Goal: Task Accomplishment & Management: Manage account settings

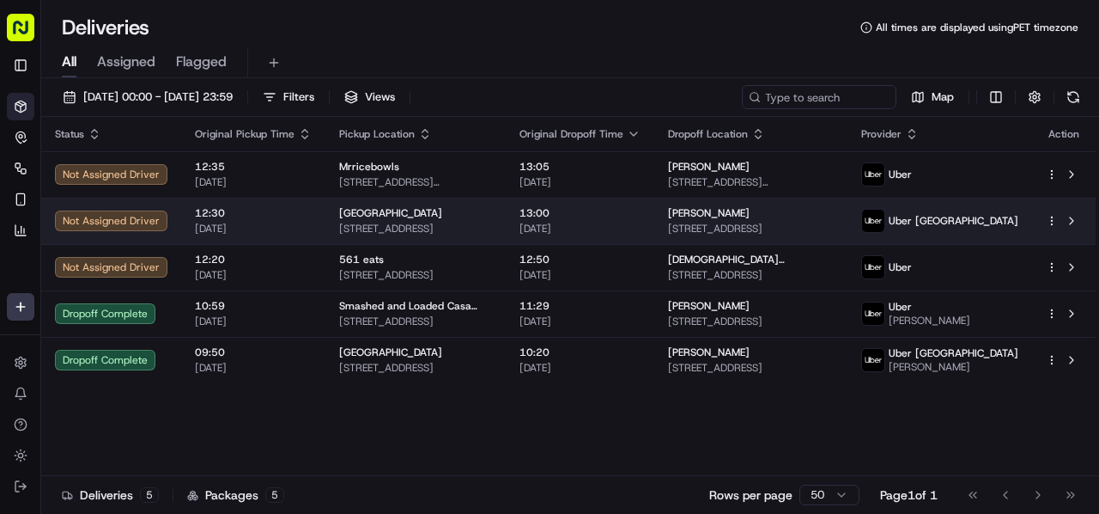
click at [399, 206] on div "[GEOGRAPHIC_DATA]" at bounding box center [415, 213] width 153 height 14
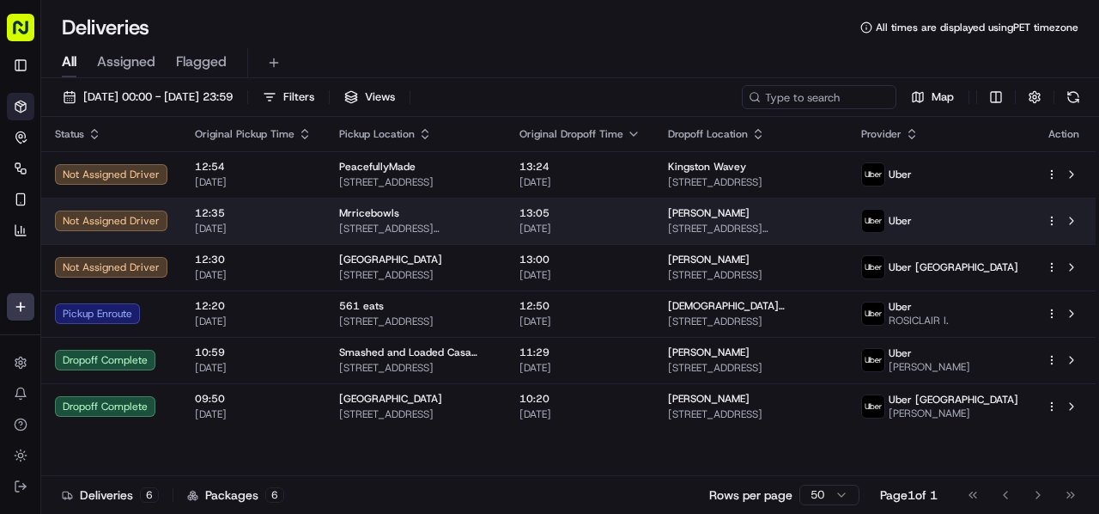
click at [426, 206] on div "Mrricebowls" at bounding box center [415, 213] width 153 height 14
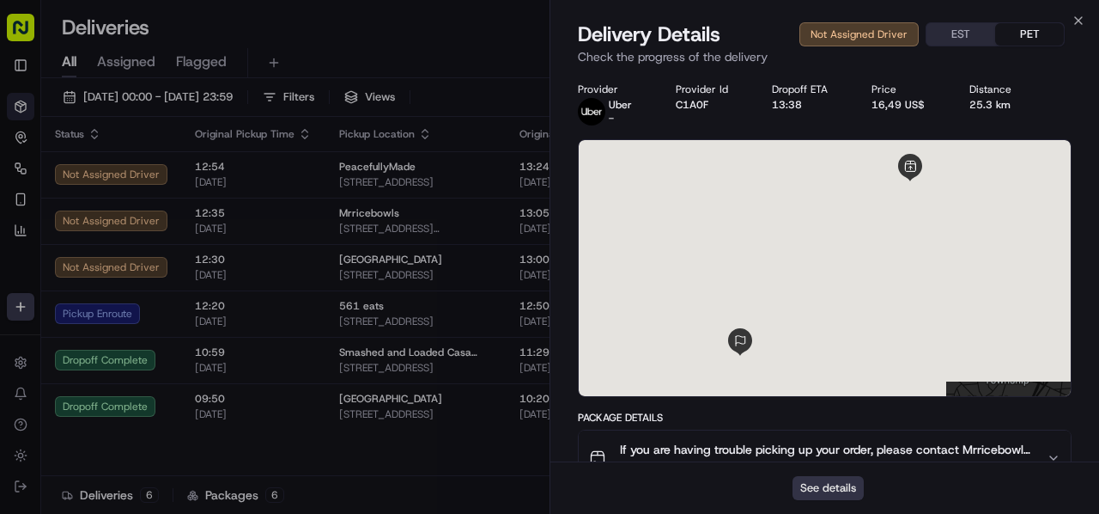
click at [846, 492] on button "See details" at bounding box center [828, 488] width 71 height 24
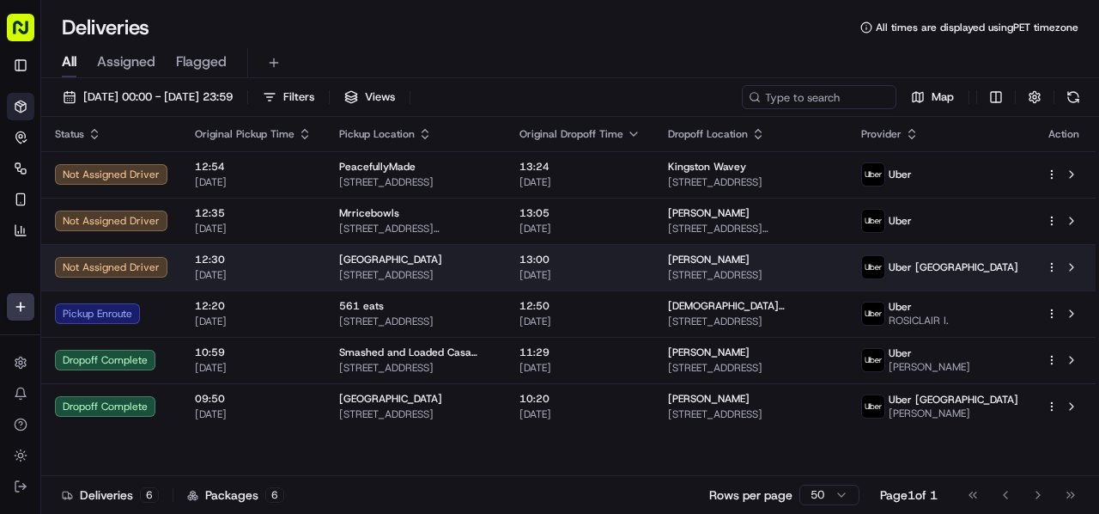
click at [469, 268] on span "[STREET_ADDRESS]" at bounding box center [415, 275] width 153 height 14
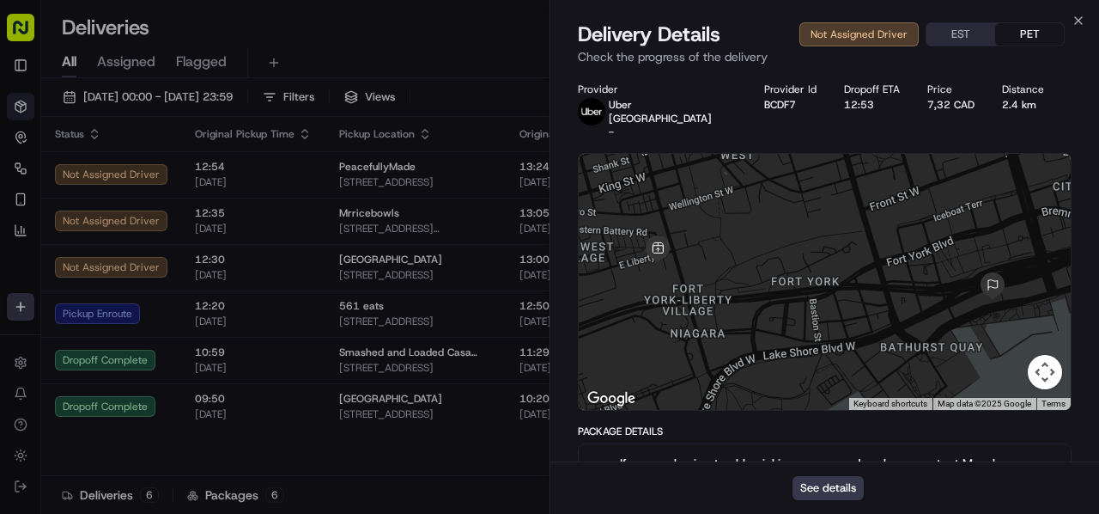
scroll to position [306, 0]
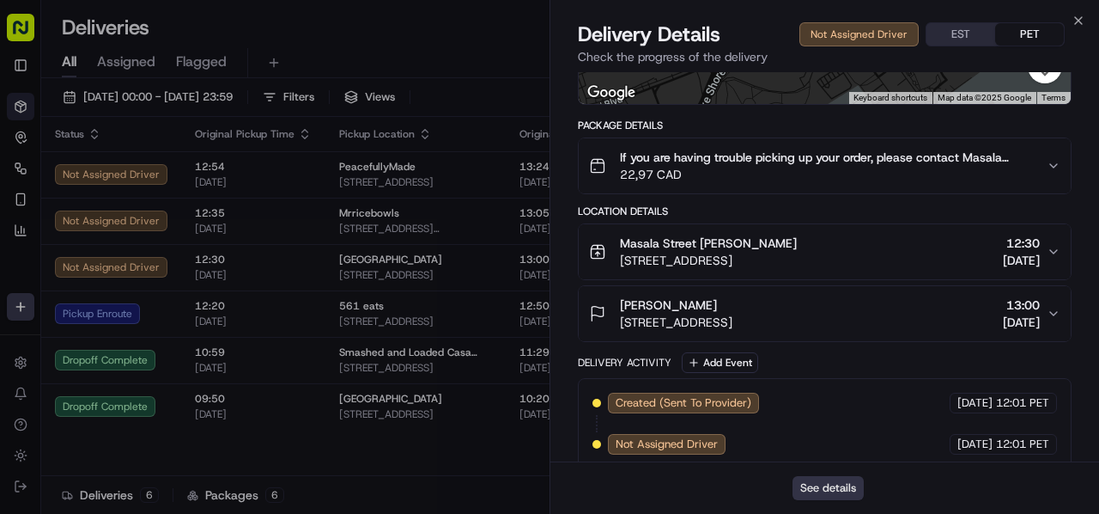
click at [823, 487] on button "See details" at bounding box center [828, 488] width 71 height 24
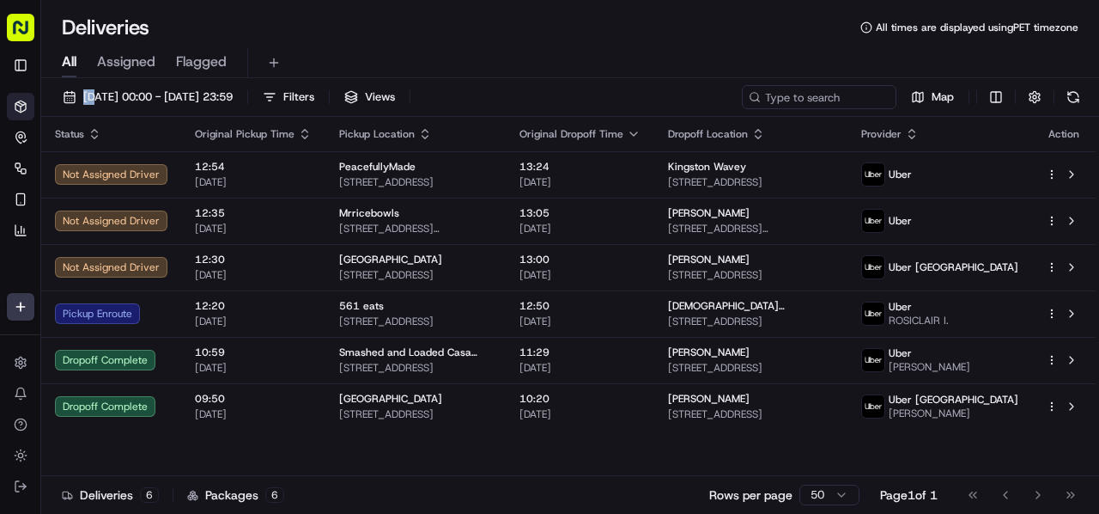
click at [392, 46] on div "All Assigned Flagged" at bounding box center [570, 59] width 1058 height 37
click at [381, 31] on div "Deliveries All times are displayed using PET timezone" at bounding box center [570, 27] width 1058 height 27
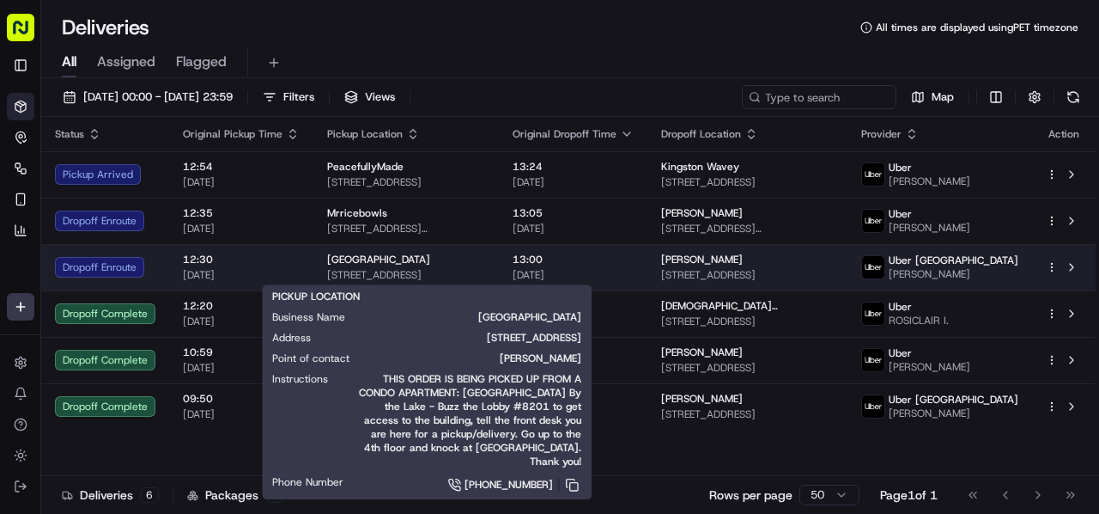
click at [485, 269] on span "[STREET_ADDRESS]" at bounding box center [406, 275] width 158 height 14
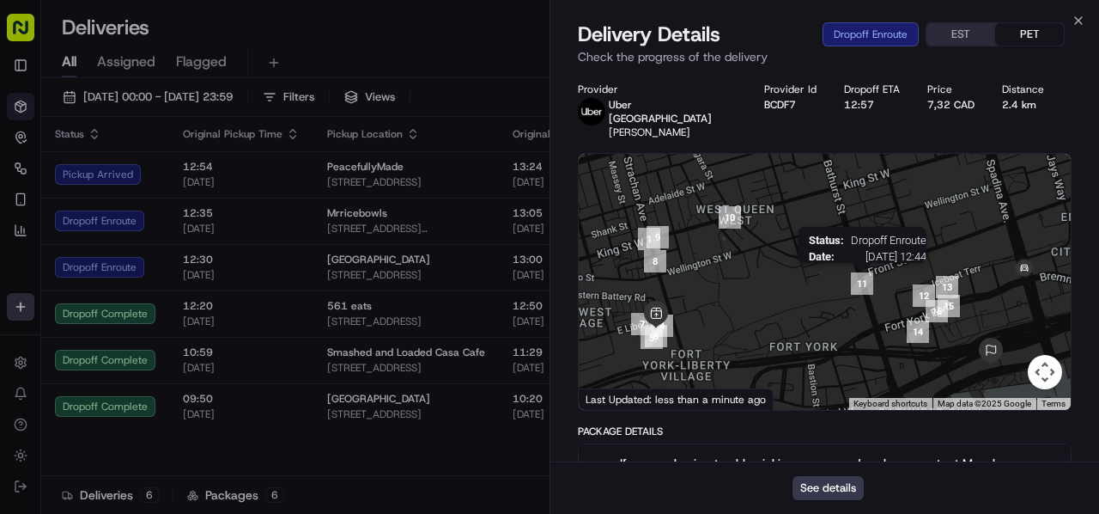
drag, startPoint x: 852, startPoint y: 200, endPoint x: 847, endPoint y: 208, distance: 9.3
click at [847, 265] on img "11" at bounding box center [862, 283] width 36 height 36
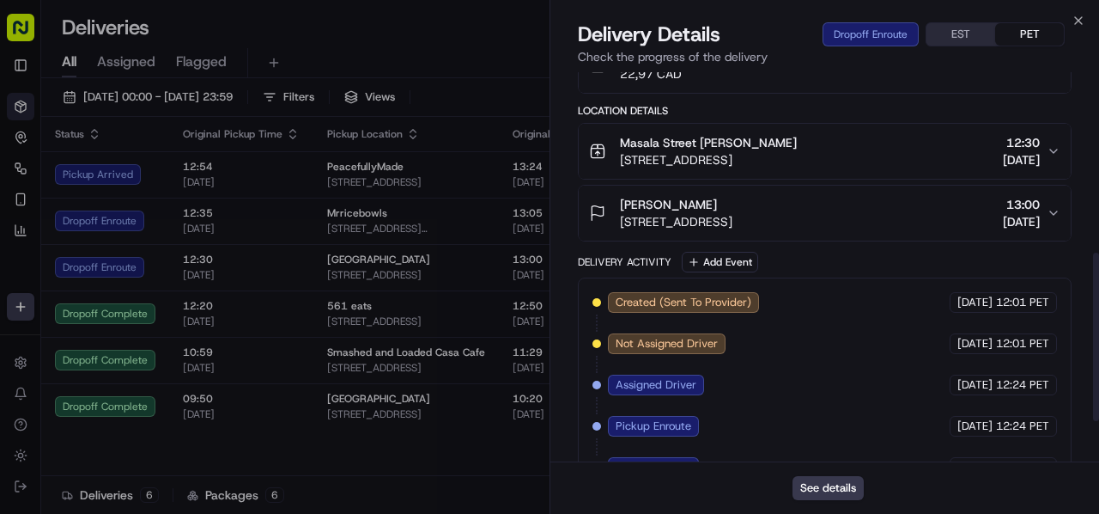
scroll to position [429, 0]
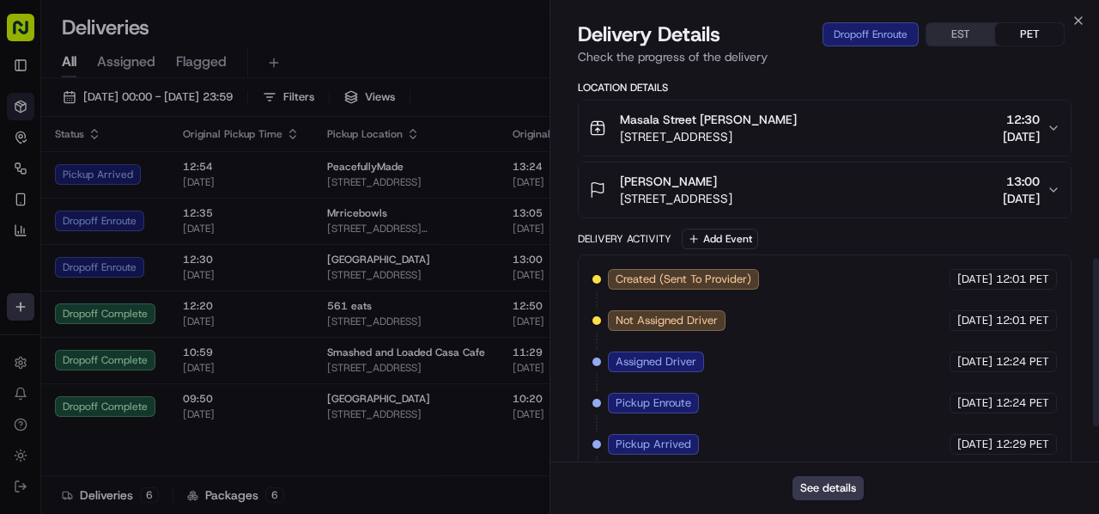
click at [788, 194] on button "[PERSON_NAME] Na [STREET_ADDRESS] 13:00 [DATE]" at bounding box center [825, 189] width 492 height 55
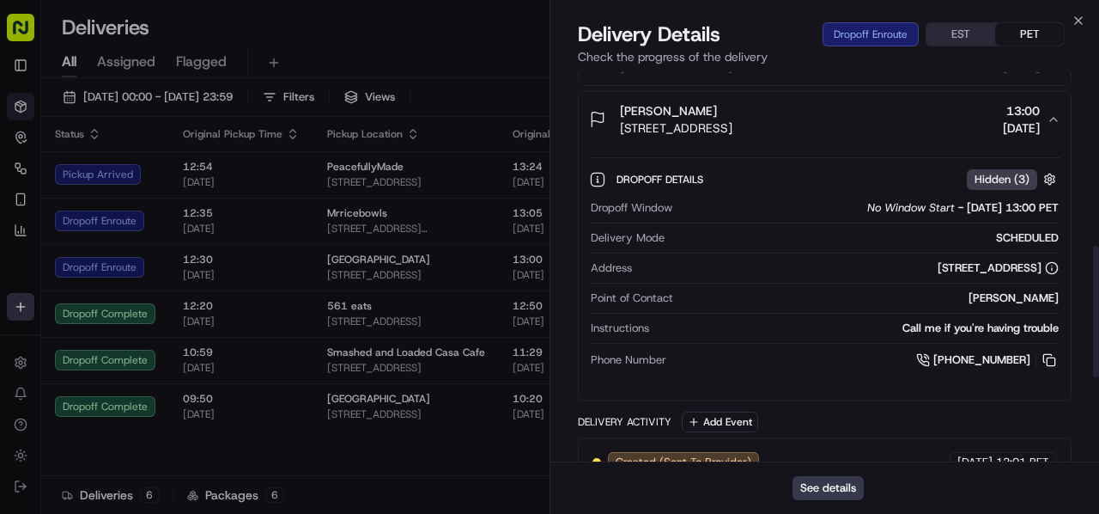
scroll to position [515, 0]
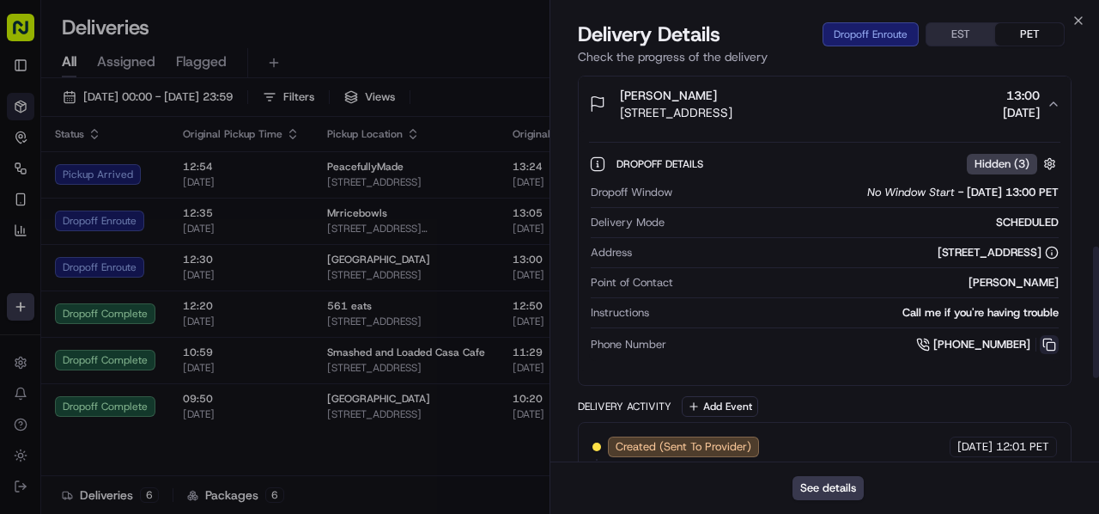
click at [1050, 335] on button at bounding box center [1049, 344] width 19 height 19
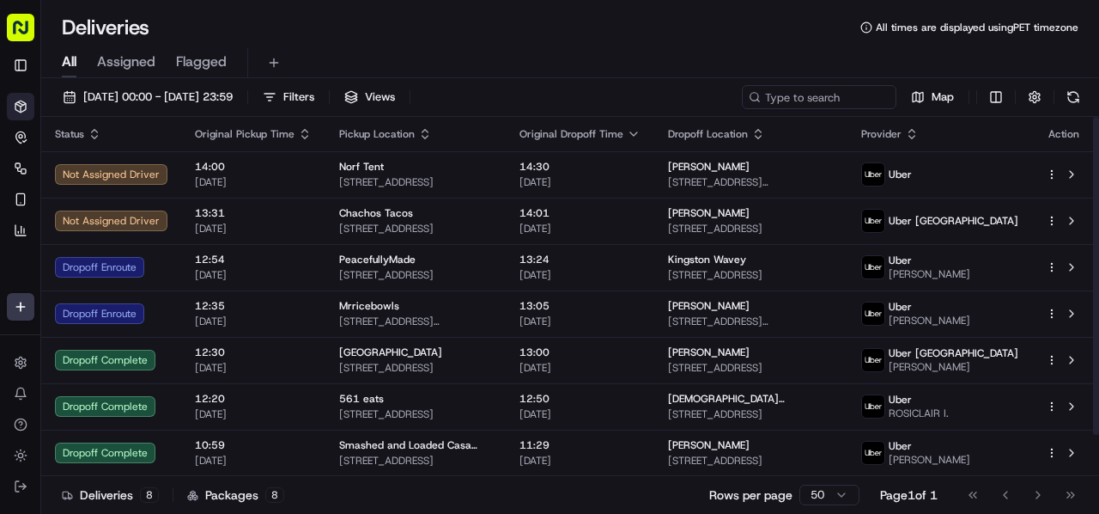
click at [314, 37] on div "Deliveries All times are displayed using PET timezone" at bounding box center [570, 27] width 1058 height 27
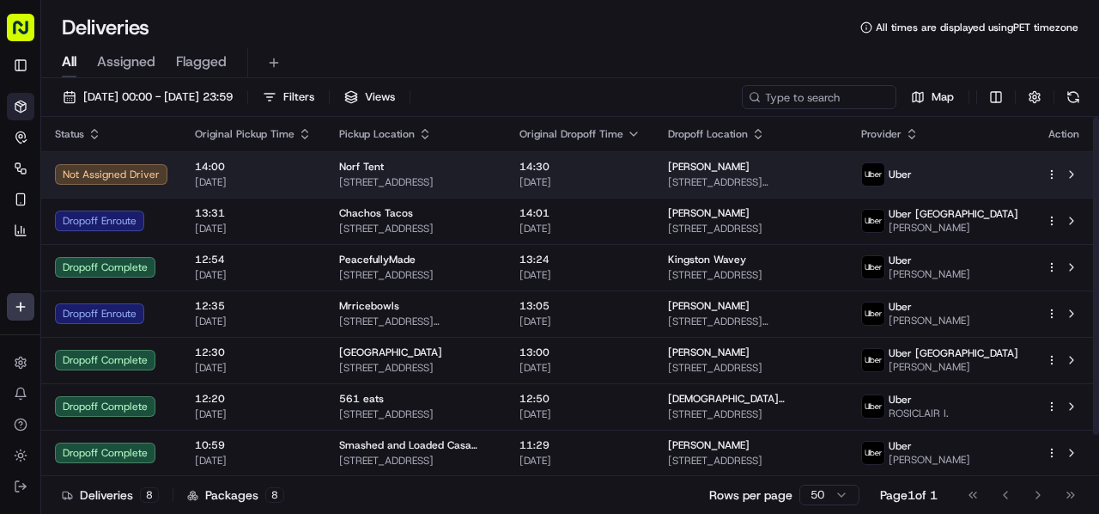
click at [396, 162] on div "Norf Tent" at bounding box center [415, 167] width 153 height 14
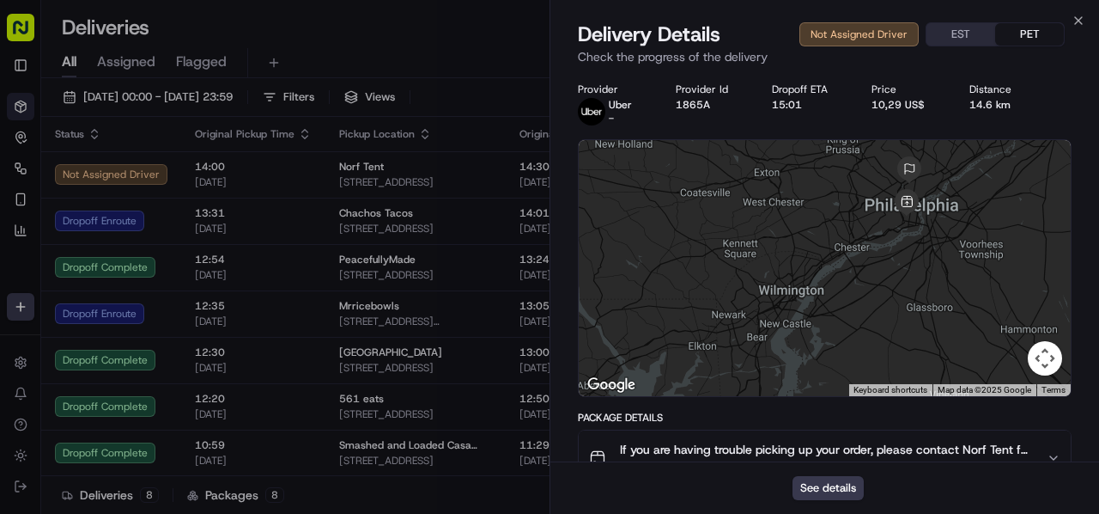
scroll to position [306, 0]
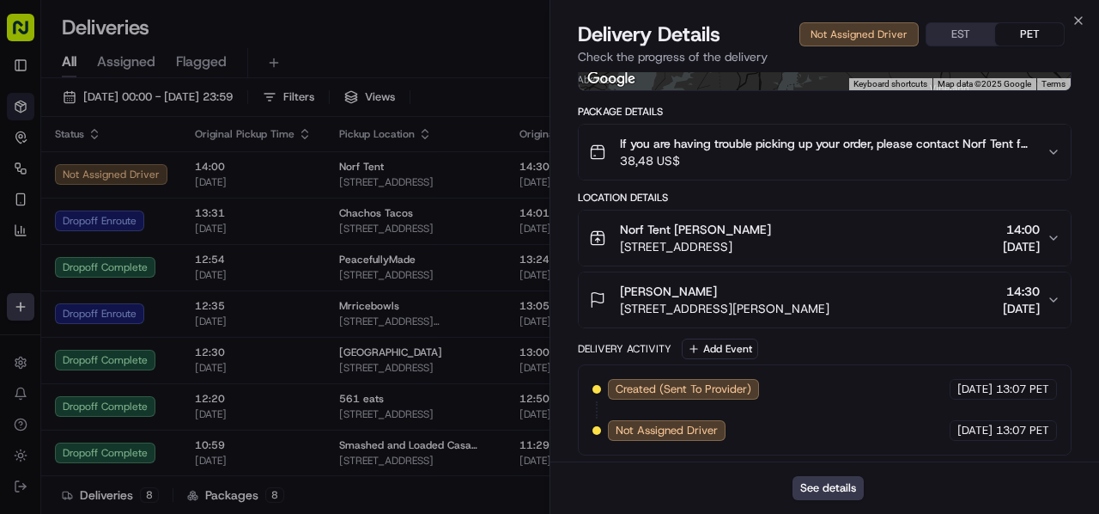
click at [801, 217] on button "Norf Tent [PERSON_NAME] [STREET_ADDRESS] 14:00 [DATE]" at bounding box center [825, 237] width 492 height 55
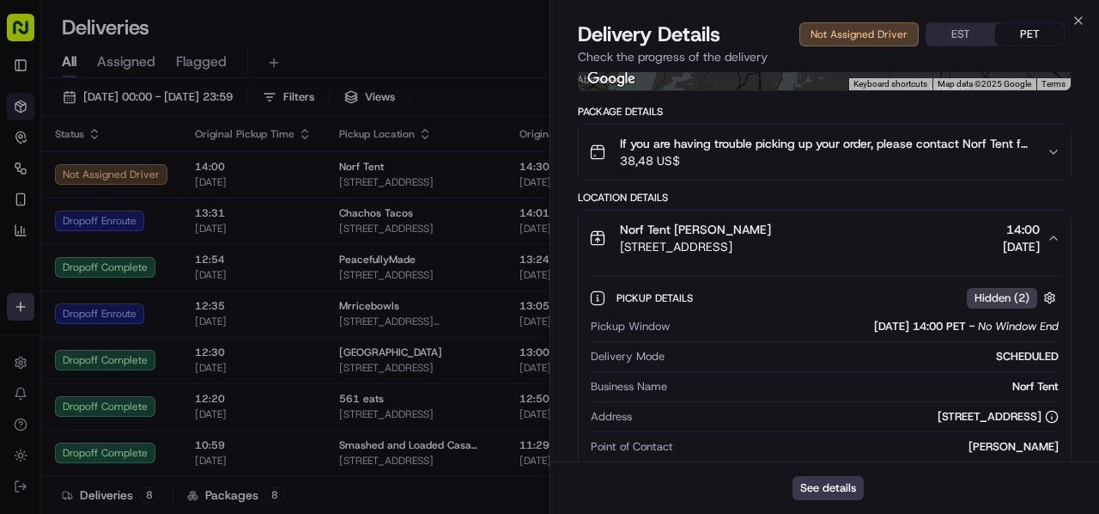
click at [771, 234] on div "Norf Tent [PERSON_NAME]" at bounding box center [695, 229] width 151 height 17
click at [814, 147] on span "If you are having trouble picking up your order, please contact Norf Tent for p…" at bounding box center [826, 143] width 413 height 17
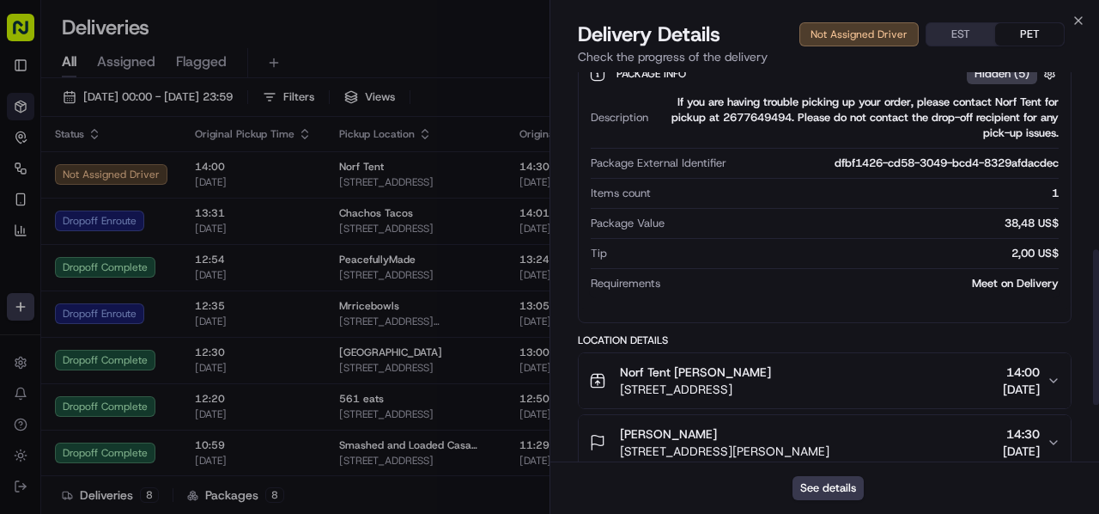
scroll to position [328, 0]
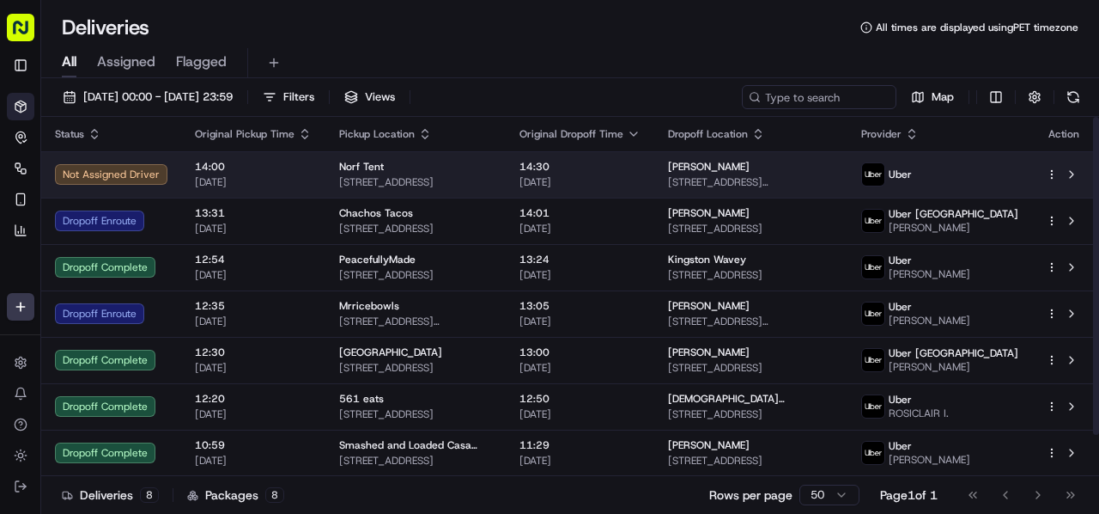
click at [506, 173] on td "Norf Tent [STREET_ADDRESS]" at bounding box center [416, 174] width 180 height 46
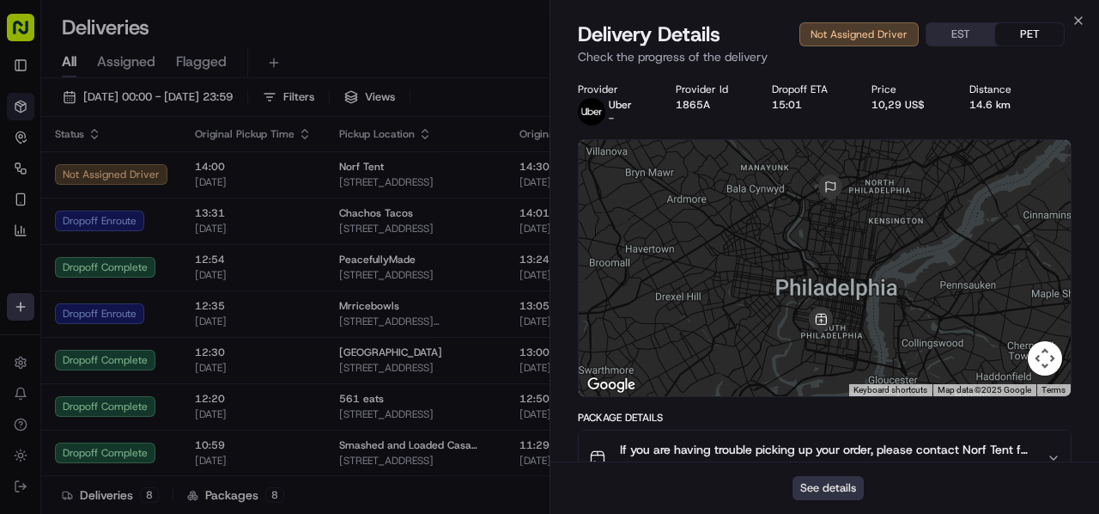
click at [838, 480] on button "See details" at bounding box center [828, 488] width 71 height 24
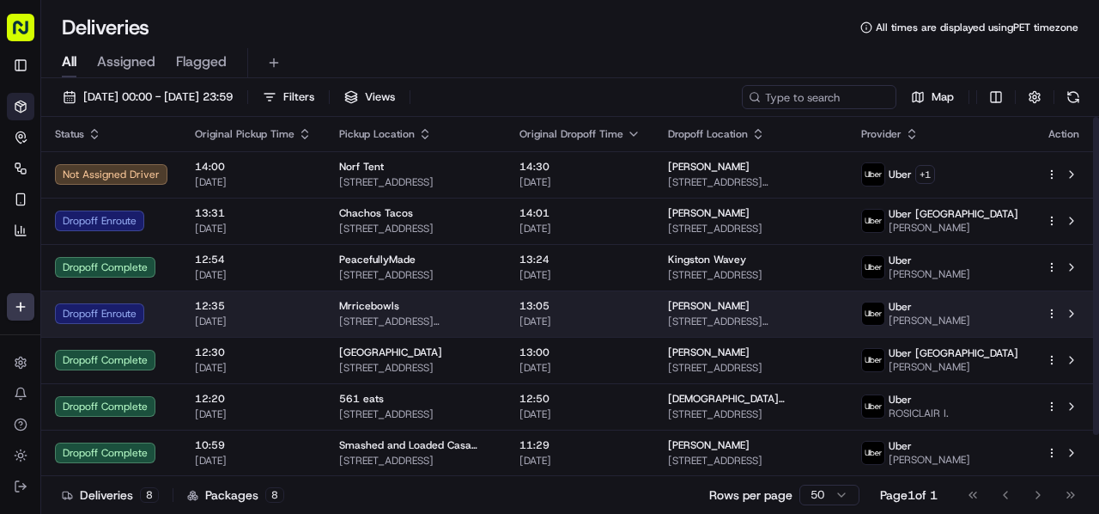
click at [387, 312] on div "Mrricebowls [STREET_ADDRESS][PERSON_NAME]" at bounding box center [415, 313] width 153 height 29
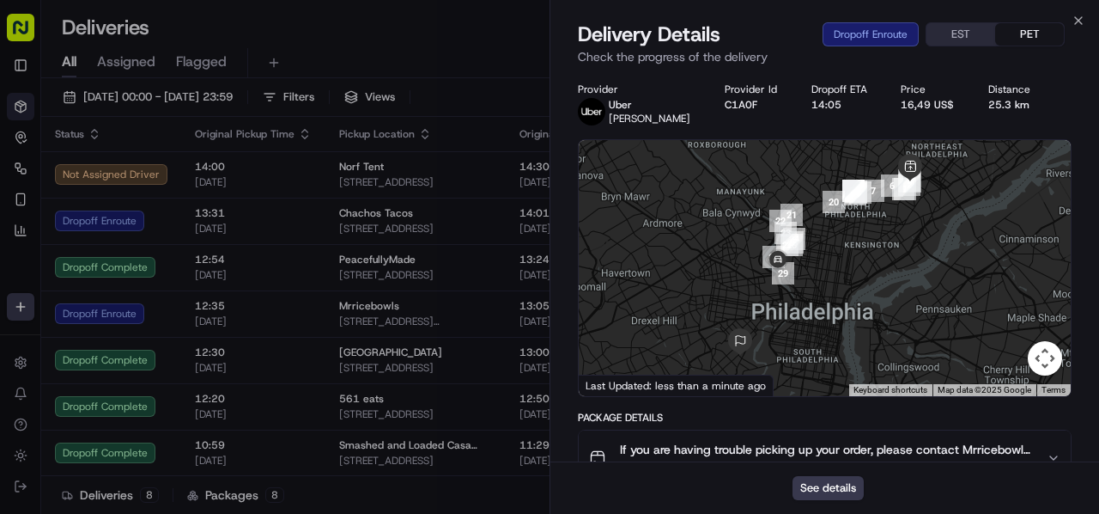
scroll to position [429, 0]
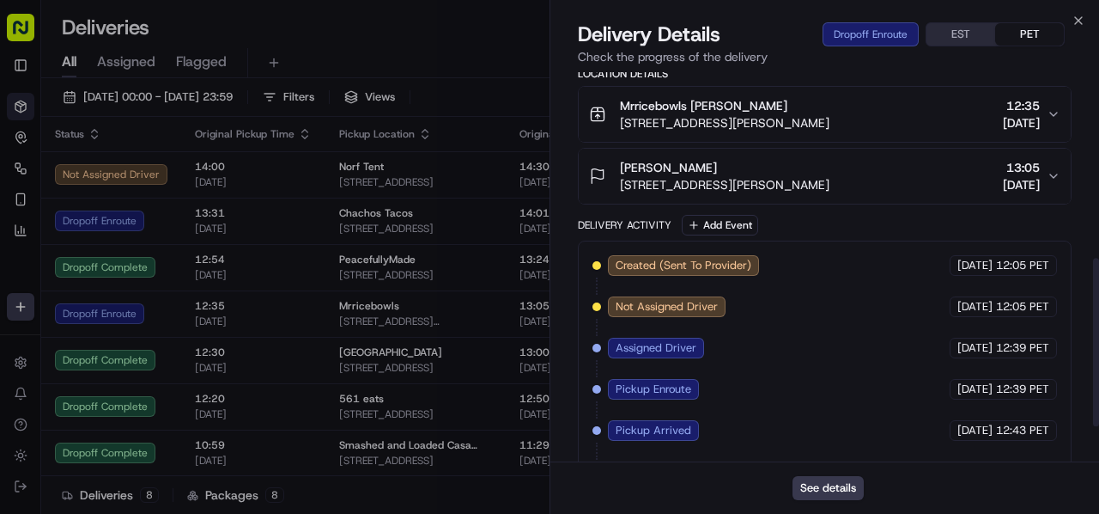
click at [802, 190] on span "[STREET_ADDRESS][PERSON_NAME]" at bounding box center [725, 184] width 210 height 17
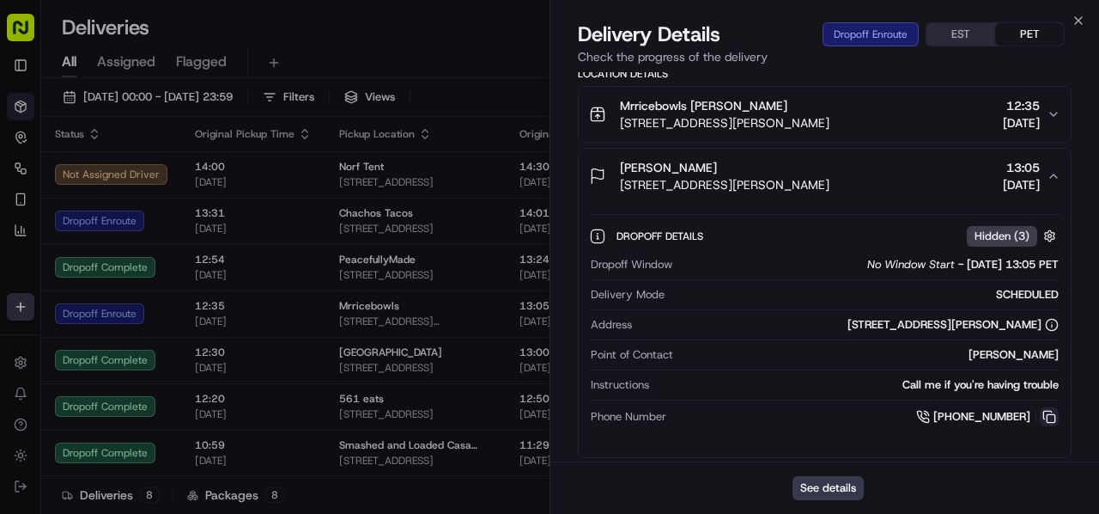
click at [1044, 412] on button at bounding box center [1049, 416] width 19 height 19
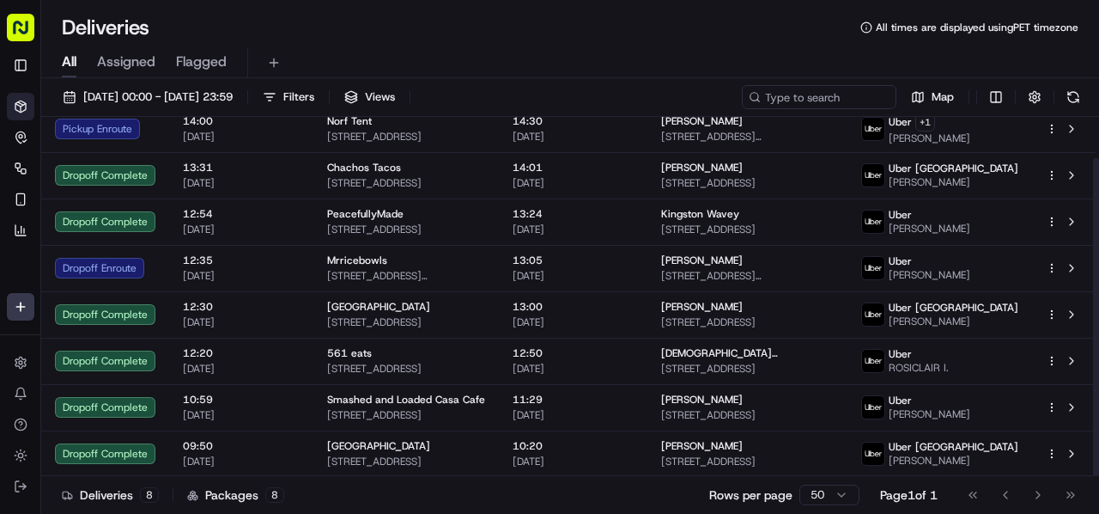
scroll to position [0, 0]
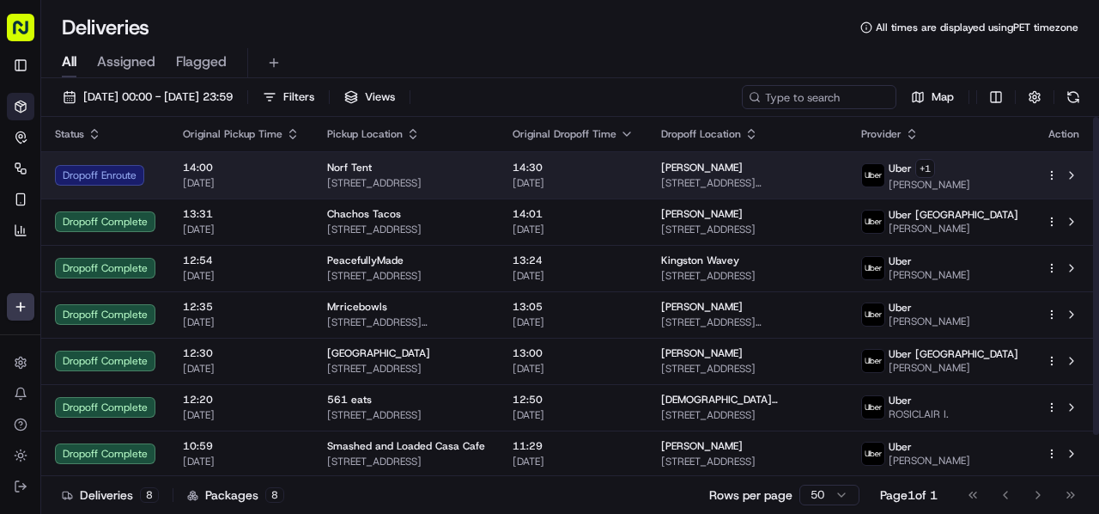
click at [563, 192] on td "14:30 [DATE]" at bounding box center [573, 174] width 149 height 47
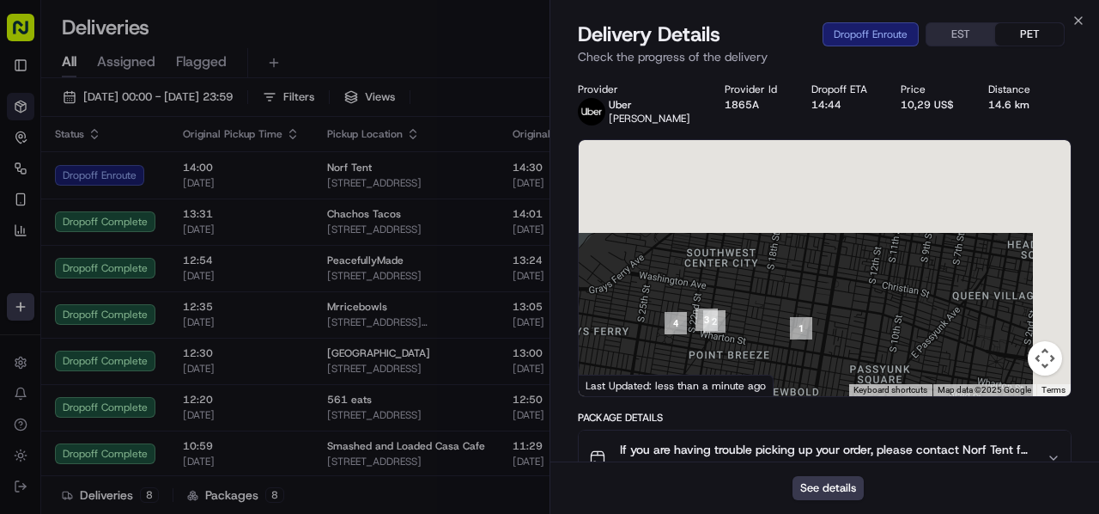
drag, startPoint x: 868, startPoint y: 171, endPoint x: 812, endPoint y: 370, distance: 207.0
click at [812, 370] on div at bounding box center [825, 268] width 492 height 256
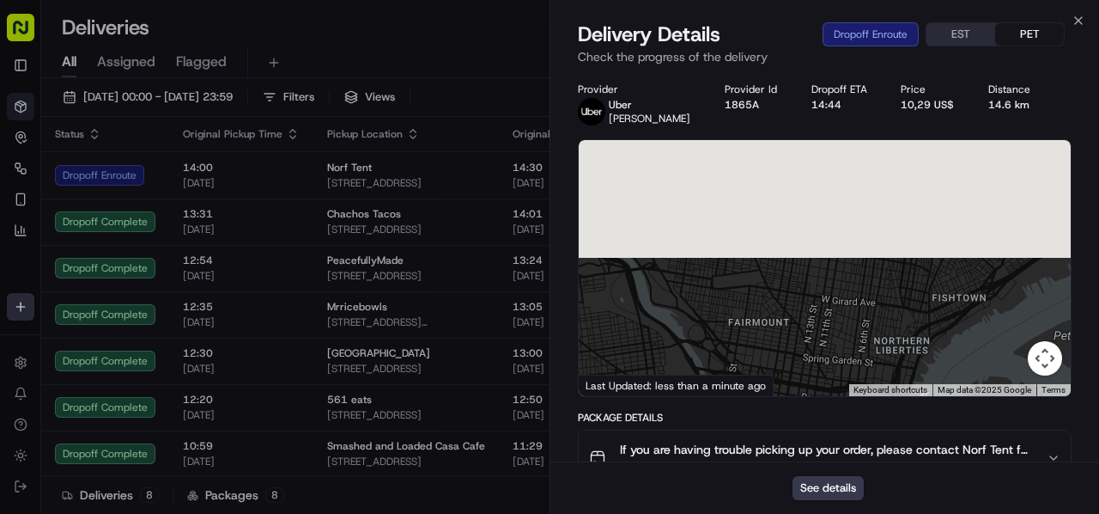
drag, startPoint x: 858, startPoint y: 229, endPoint x: 802, endPoint y: 417, distance: 195.4
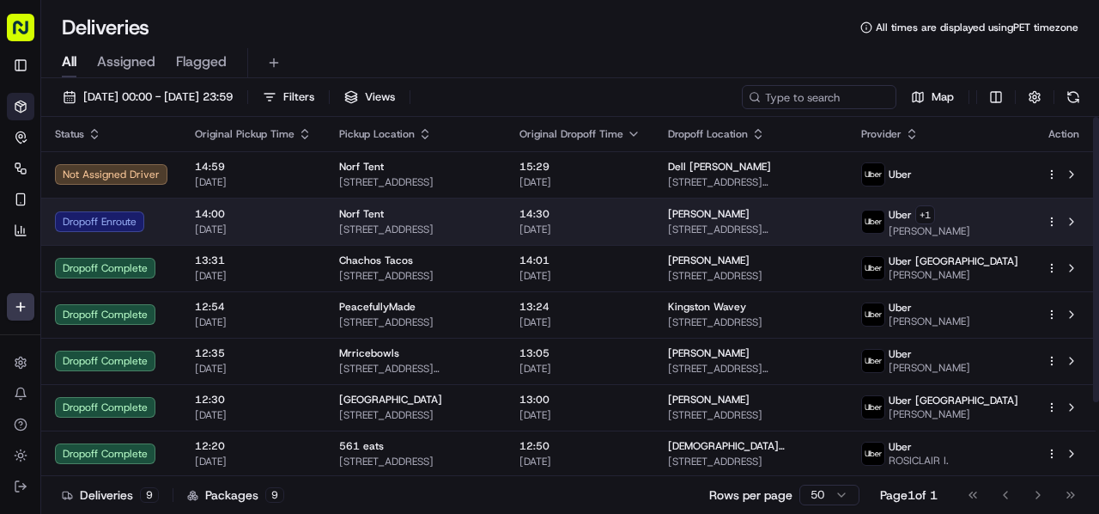
click at [407, 204] on td "Norf Tent [STREET_ADDRESS]" at bounding box center [416, 221] width 180 height 47
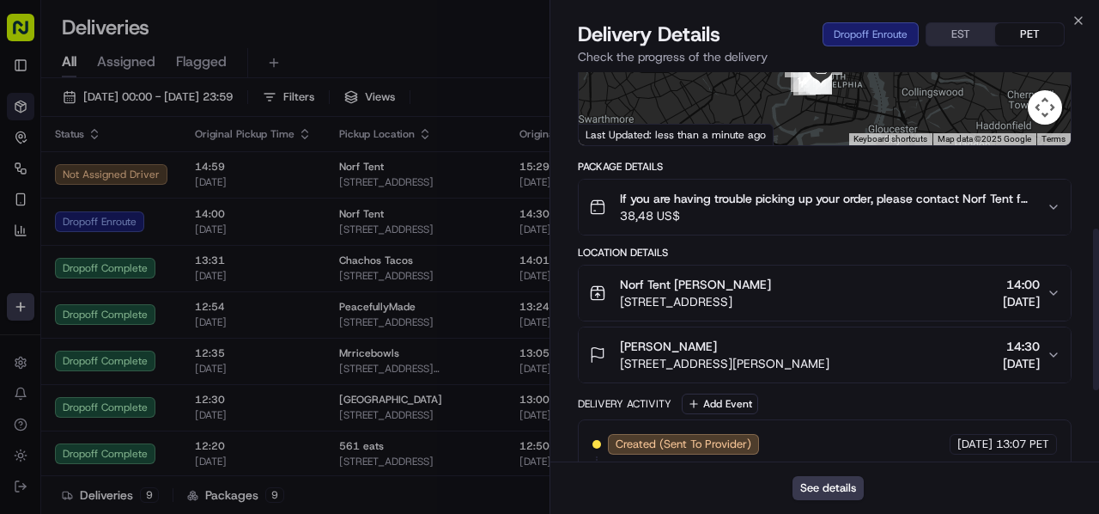
scroll to position [378, 0]
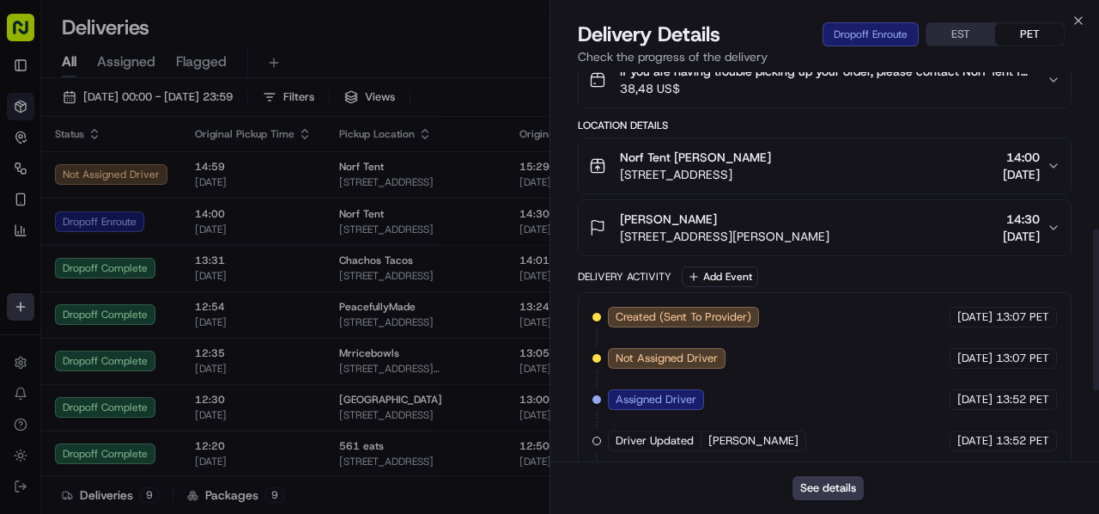
click at [830, 228] on span "[STREET_ADDRESS][PERSON_NAME]" at bounding box center [725, 236] width 210 height 17
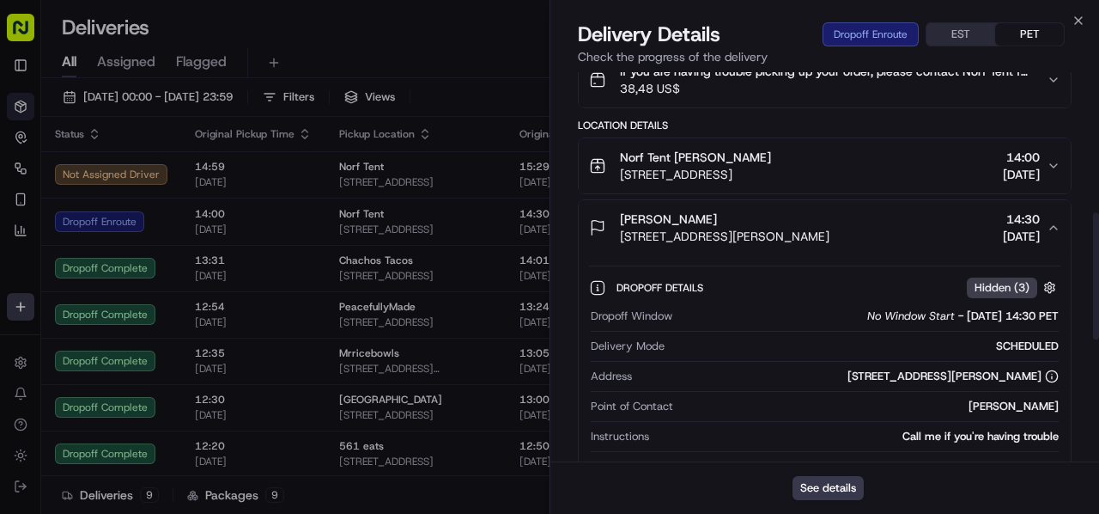
scroll to position [464, 0]
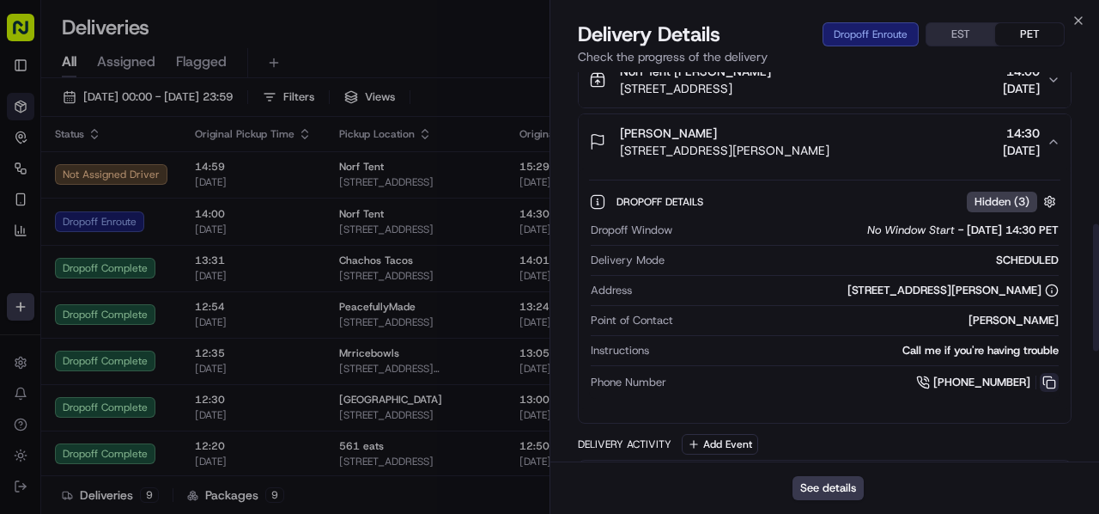
click at [1051, 380] on button at bounding box center [1049, 382] width 19 height 19
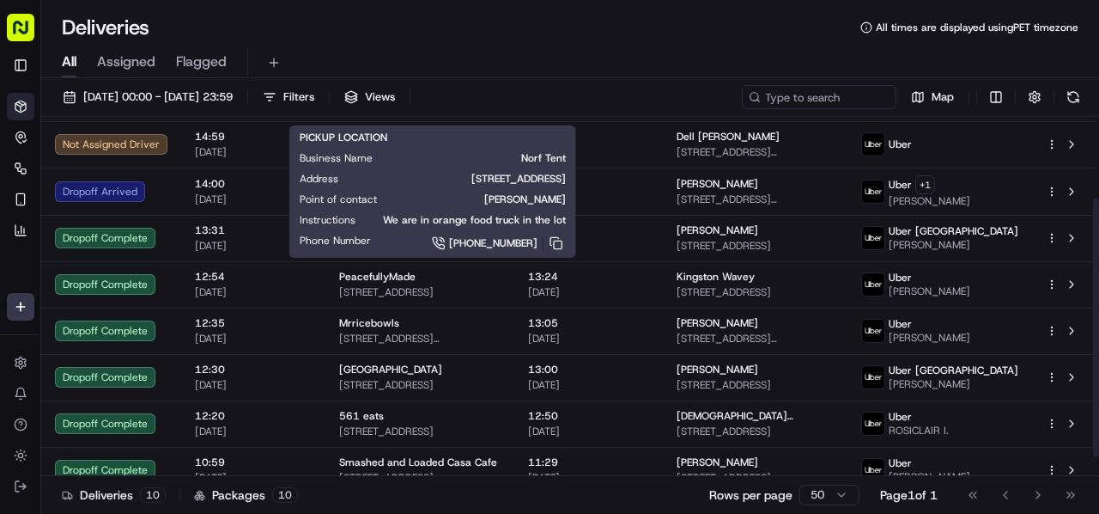
scroll to position [0, 0]
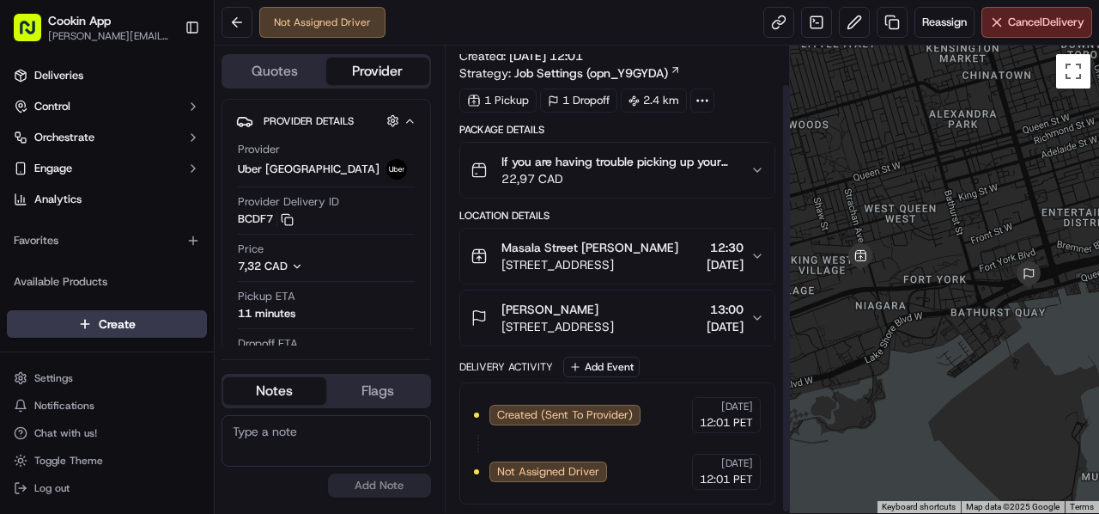
scroll to position [44, 0]
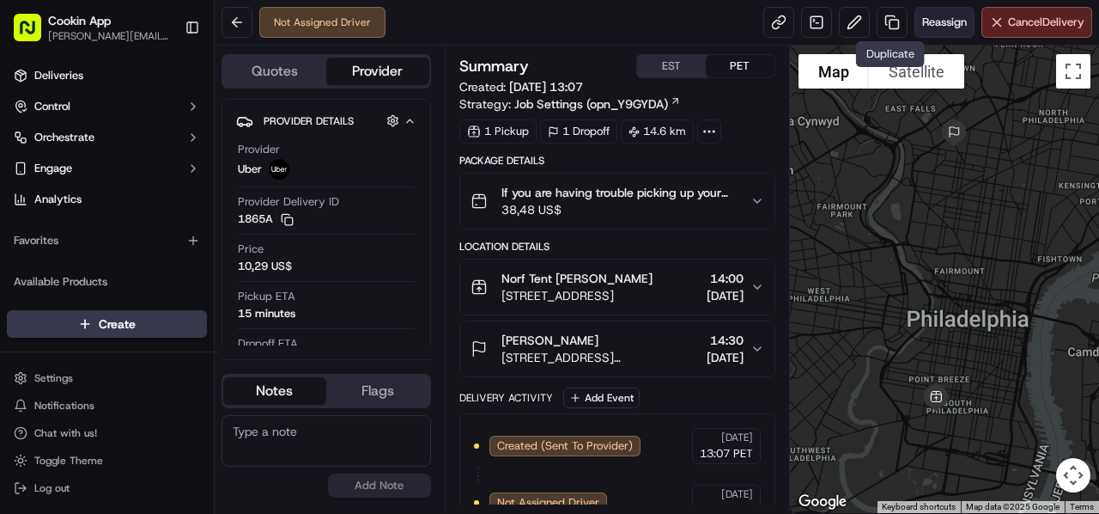
click at [915, 13] on button "Reassign" at bounding box center [945, 22] width 60 height 31
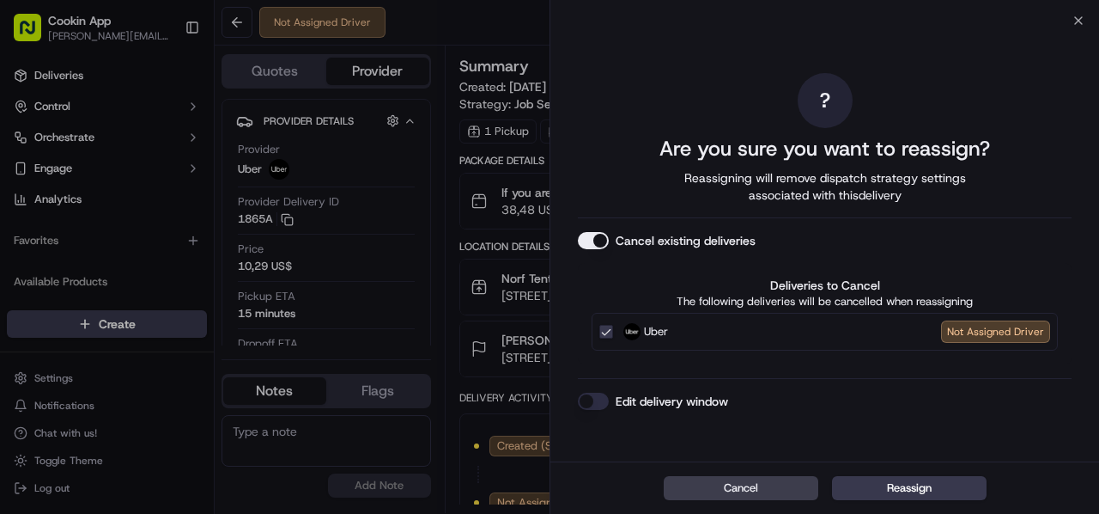
click at [589, 231] on div "? Are you sure you want to reassign? Reassigning will remove dispatch strategy …" at bounding box center [825, 241] width 494 height 434
click at [586, 240] on button "Cancel existing deliveries" at bounding box center [593, 240] width 31 height 17
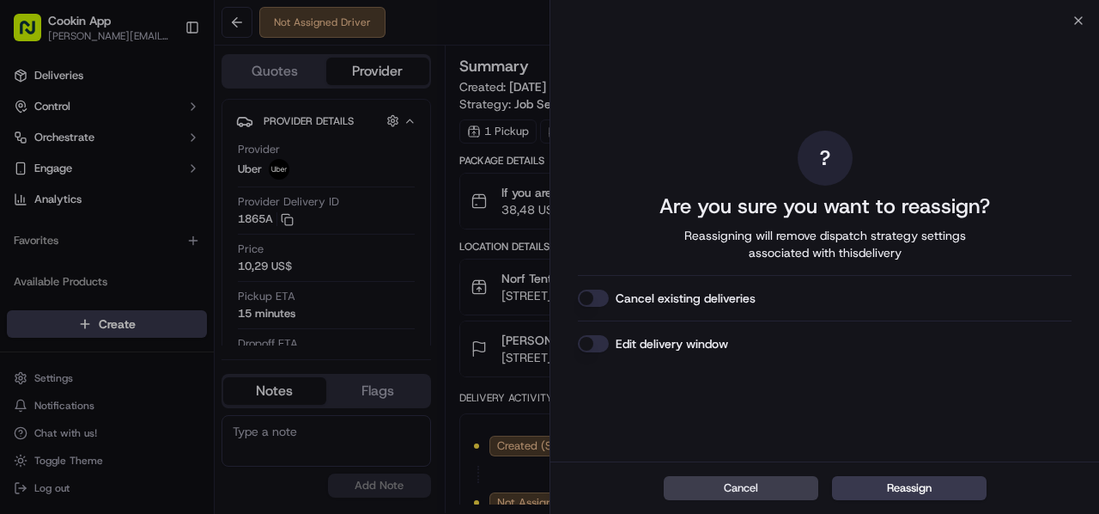
click at [909, 496] on button "Reassign" at bounding box center [909, 488] width 155 height 24
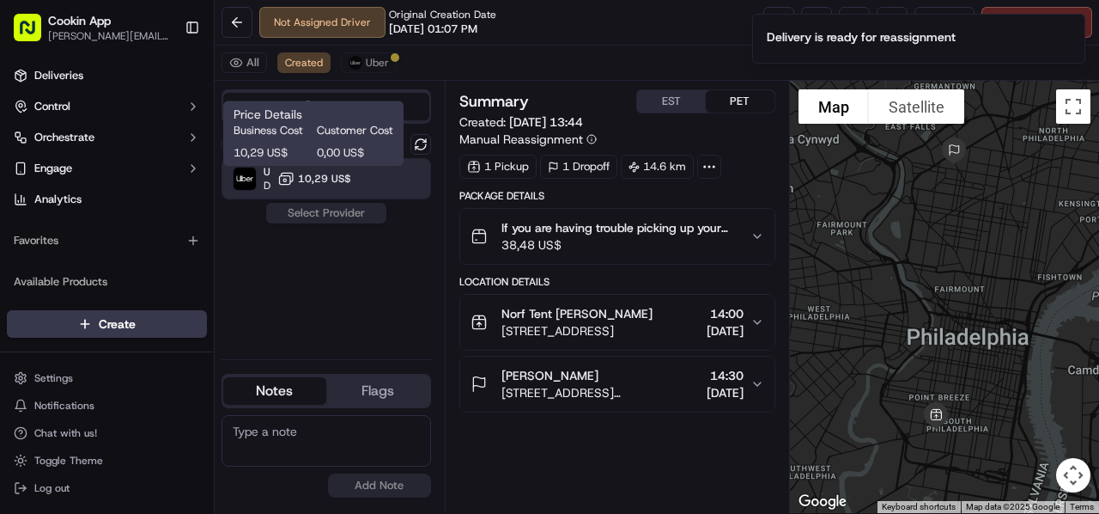
click at [313, 162] on div "Price Details Business Cost Customer Cost 10,29 US$ 0,00 US$ Price Details Busi…" at bounding box center [313, 132] width 180 height 65
click at [321, 207] on button "Assign Provider" at bounding box center [326, 213] width 122 height 21
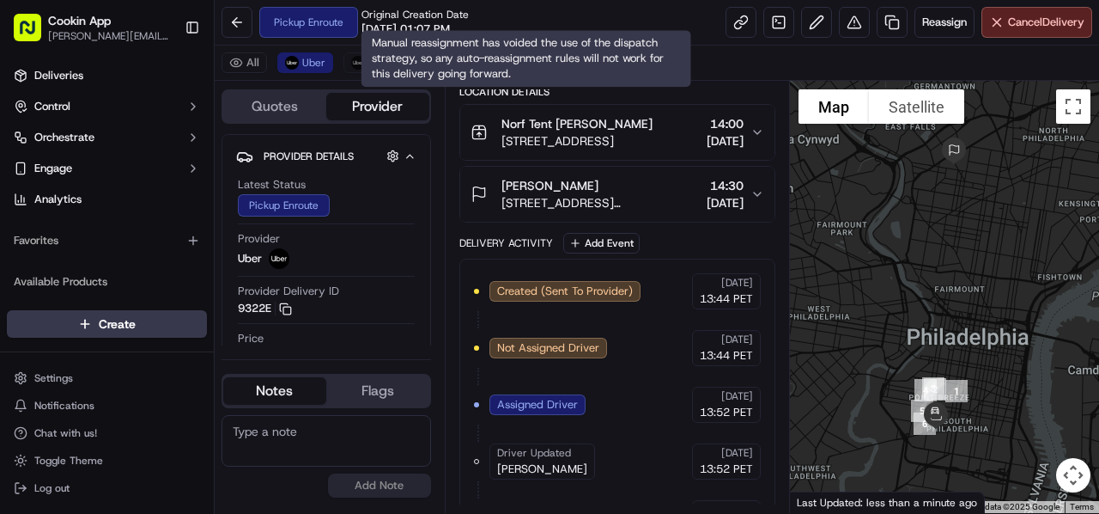
scroll to position [230, 0]
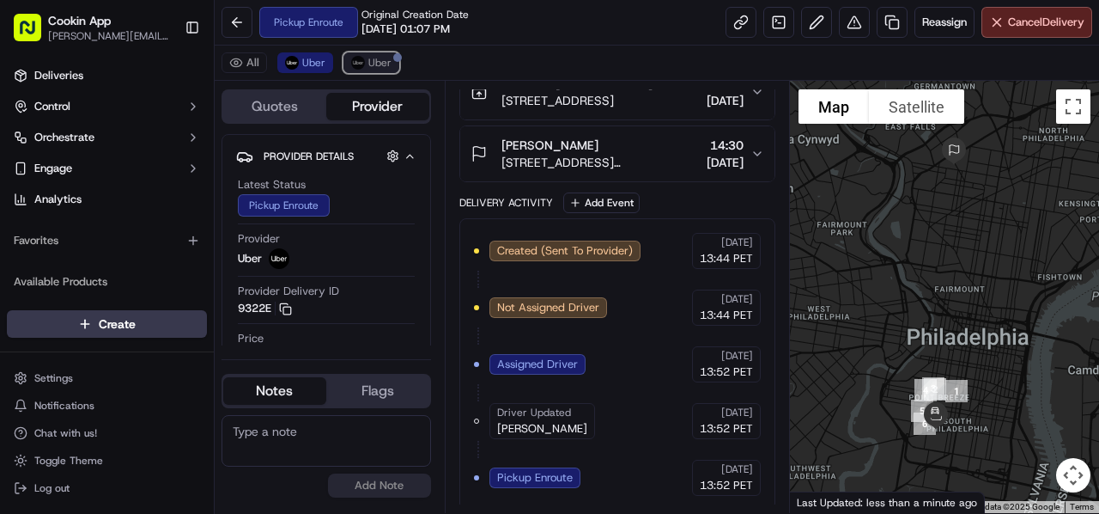
click at [375, 56] on span "Uber" at bounding box center [379, 63] width 23 height 14
click at [311, 61] on span "Uber" at bounding box center [313, 63] width 23 height 14
click at [1001, 25] on button "Cancel Delivery" at bounding box center [1037, 22] width 111 height 31
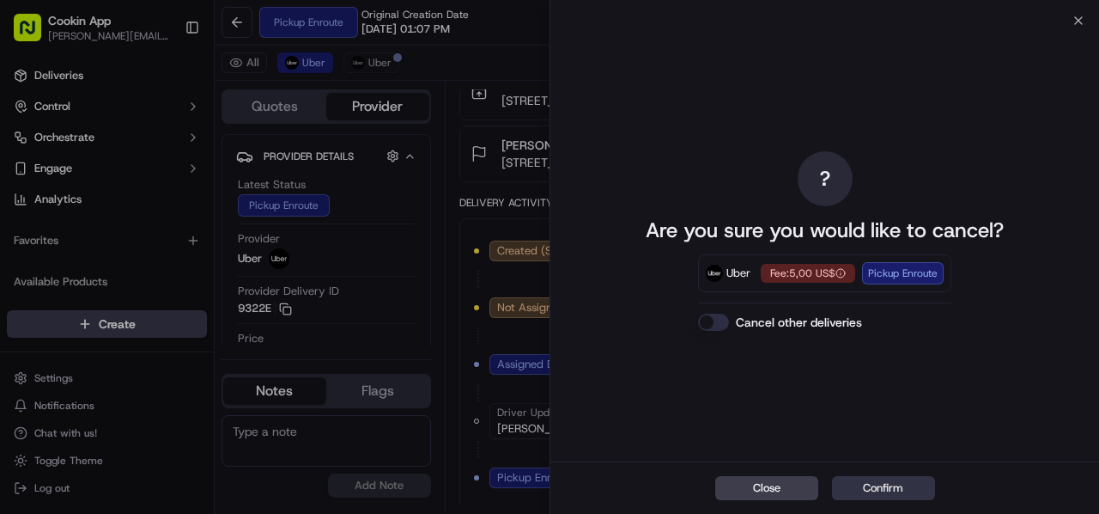
click at [905, 485] on button "Confirm" at bounding box center [883, 488] width 103 height 24
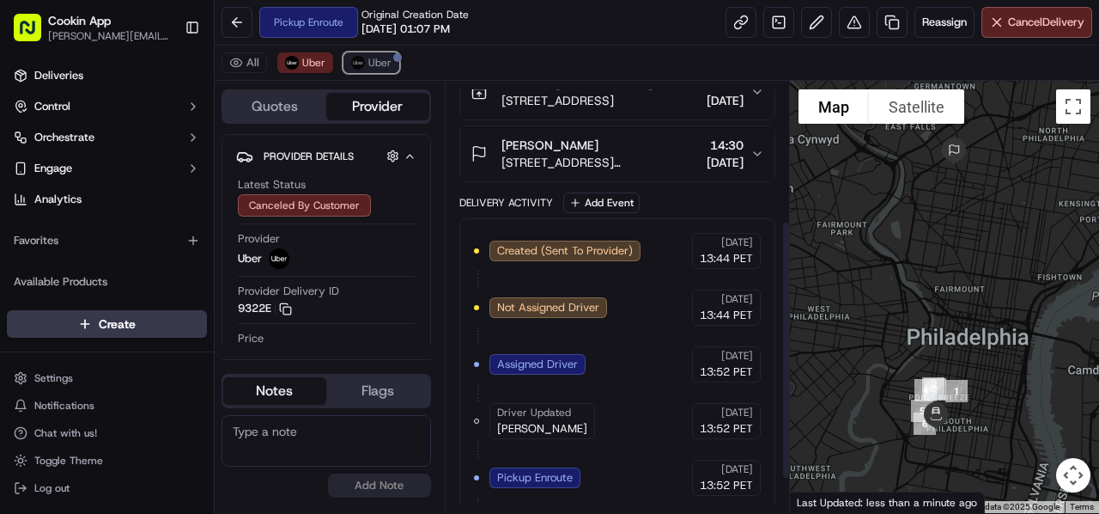
click at [376, 58] on span "Uber" at bounding box center [379, 63] width 23 height 14
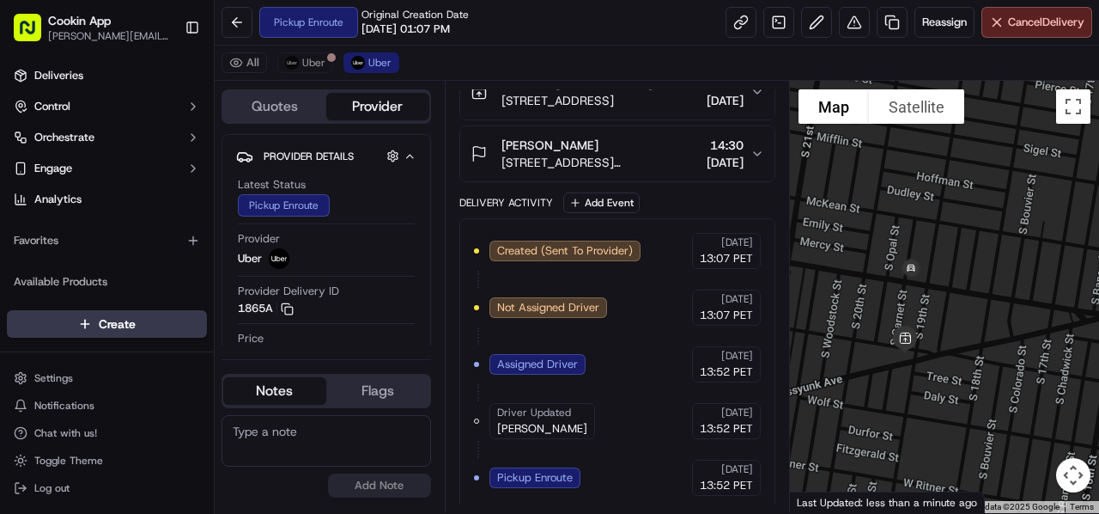
drag, startPoint x: 962, startPoint y: 271, endPoint x: 958, endPoint y: 312, distance: 40.6
click at [958, 312] on div at bounding box center [945, 297] width 310 height 432
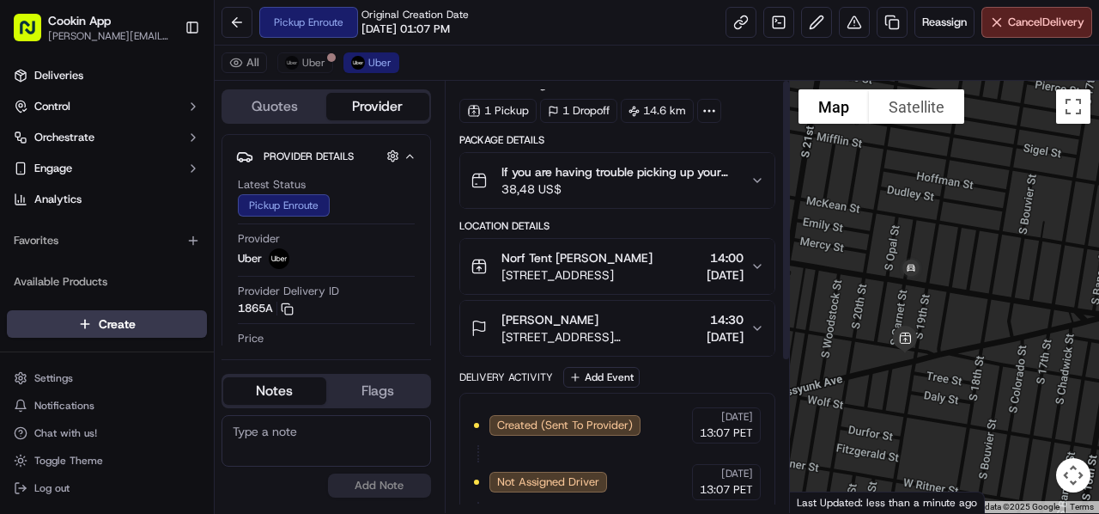
scroll to position [0, 0]
